Goal: Information Seeking & Learning: Learn about a topic

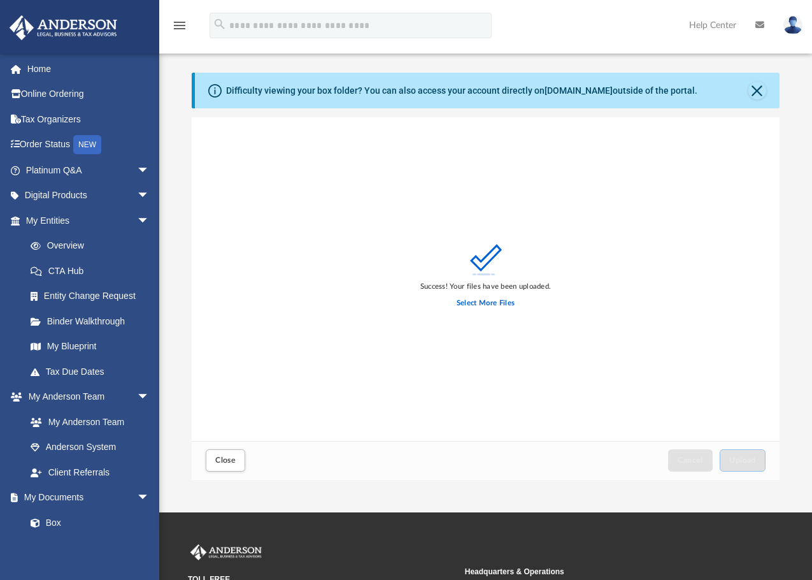
scroll to position [313, 578]
click at [78, 171] on link "Platinum Q&A arrow_drop_down" at bounding box center [89, 169] width 160 height 25
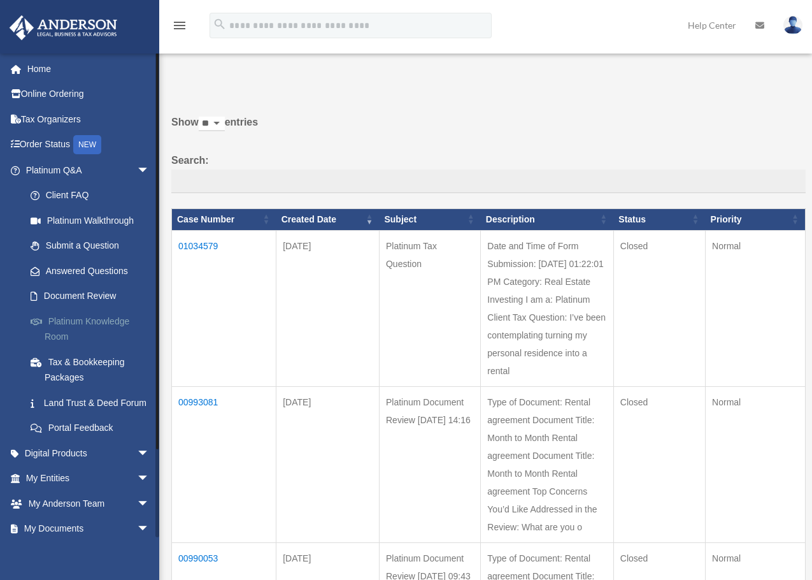
click at [90, 319] on link "Platinum Knowledge Room" at bounding box center [93, 328] width 151 height 41
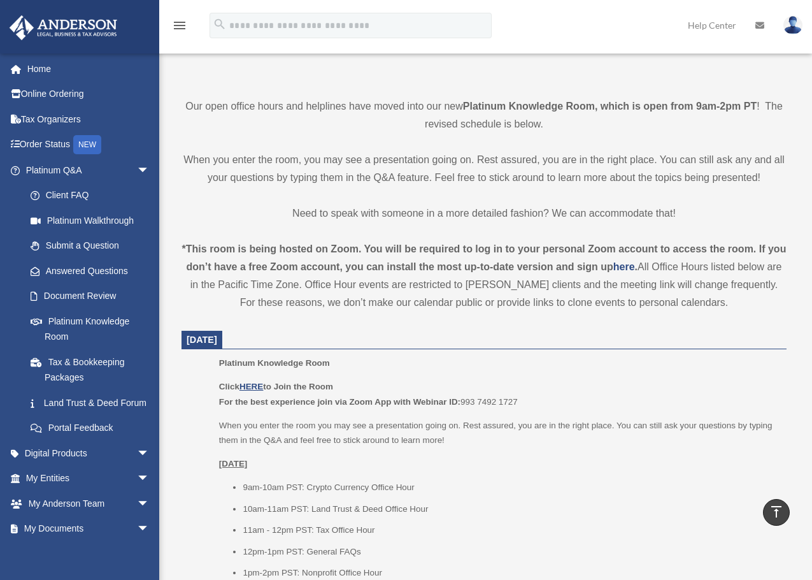
scroll to position [318, 0]
